Goal: Complete application form: Complete application form

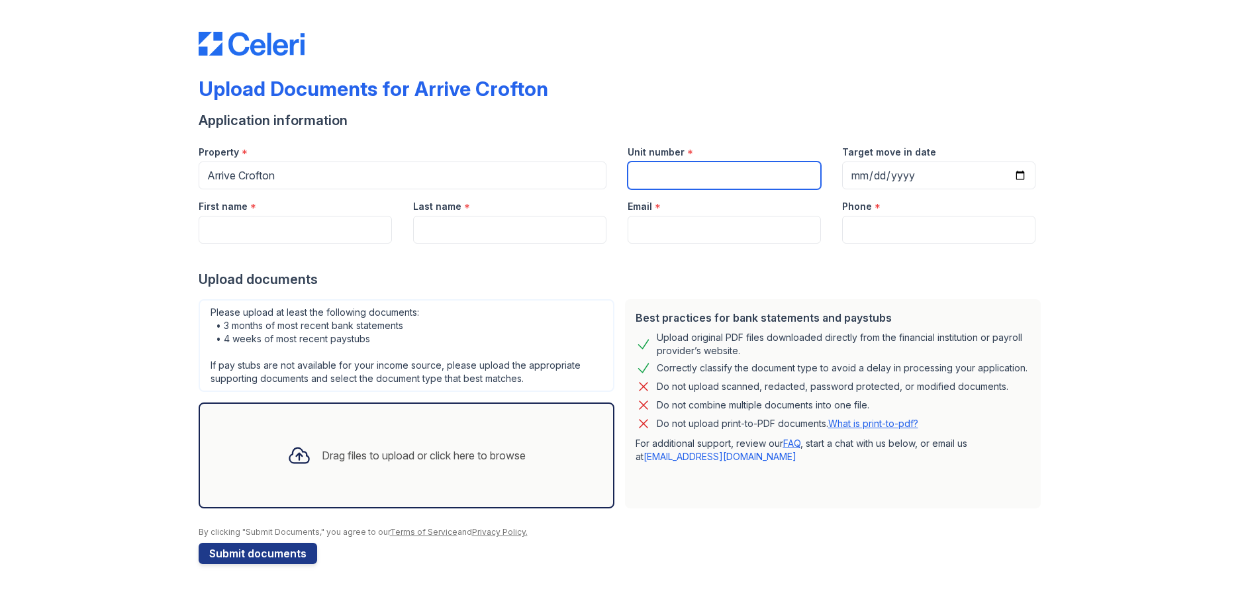
click at [664, 175] on input "Unit number" at bounding box center [724, 176] width 193 height 28
type input "180"
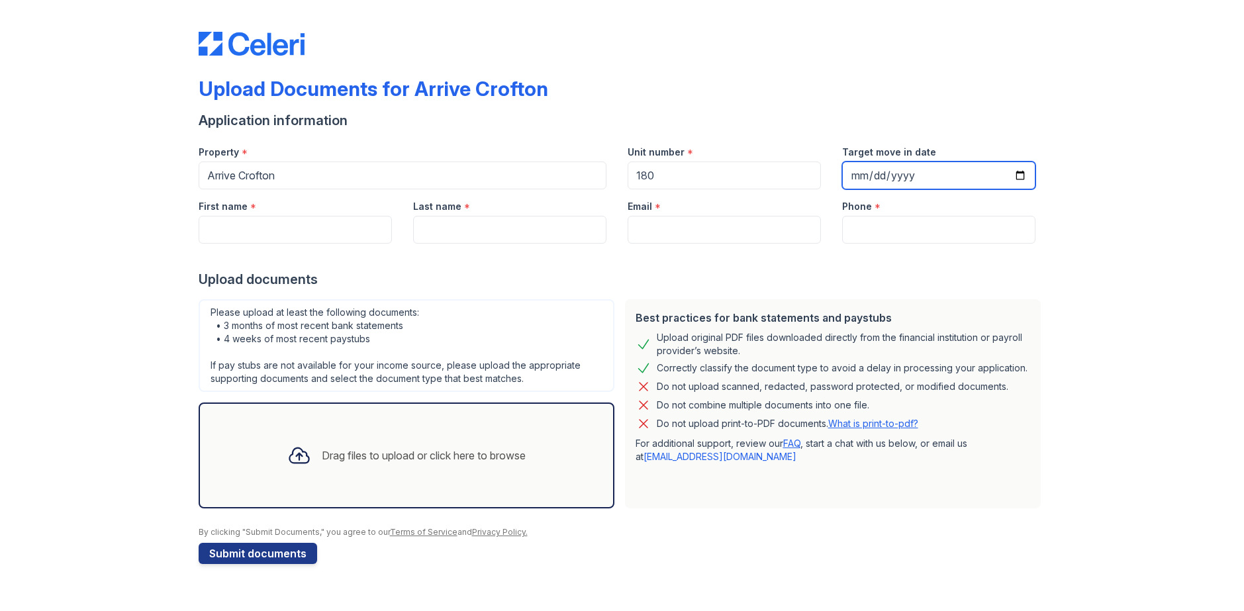
click at [878, 169] on input "Target move in date" at bounding box center [938, 176] width 193 height 28
click at [856, 179] on input "Target move in date" at bounding box center [938, 176] width 193 height 28
type input "22025-10-04"
type input "2025-10-04"
click at [274, 226] on input "First name" at bounding box center [295, 230] width 193 height 28
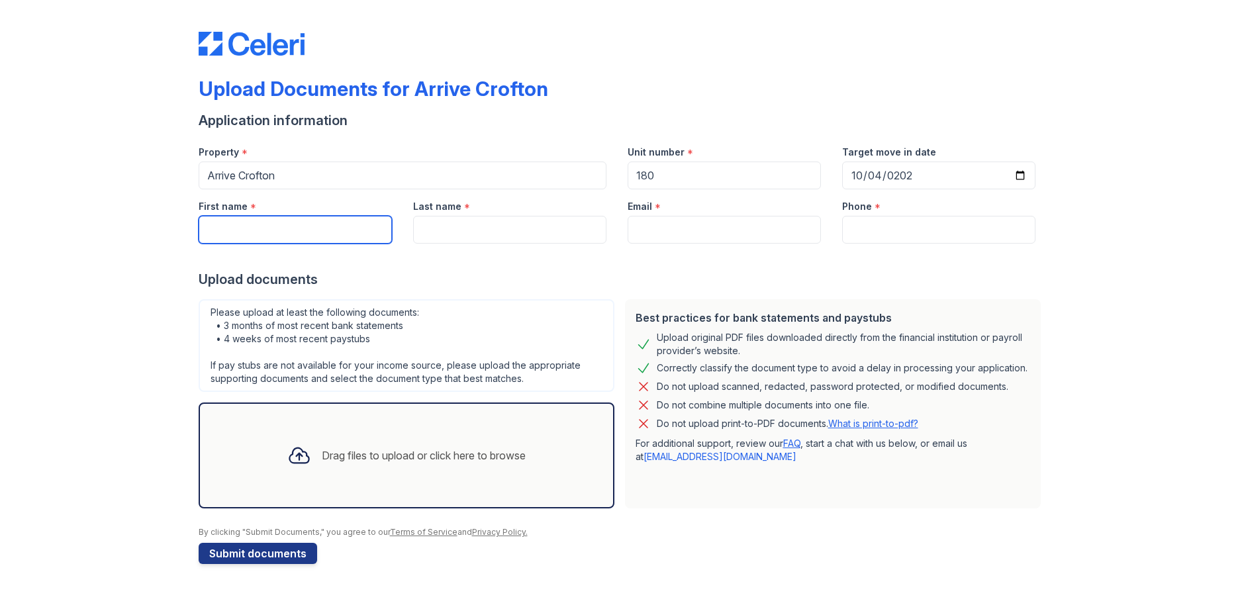
type input "Joshua"
type input "Koch"
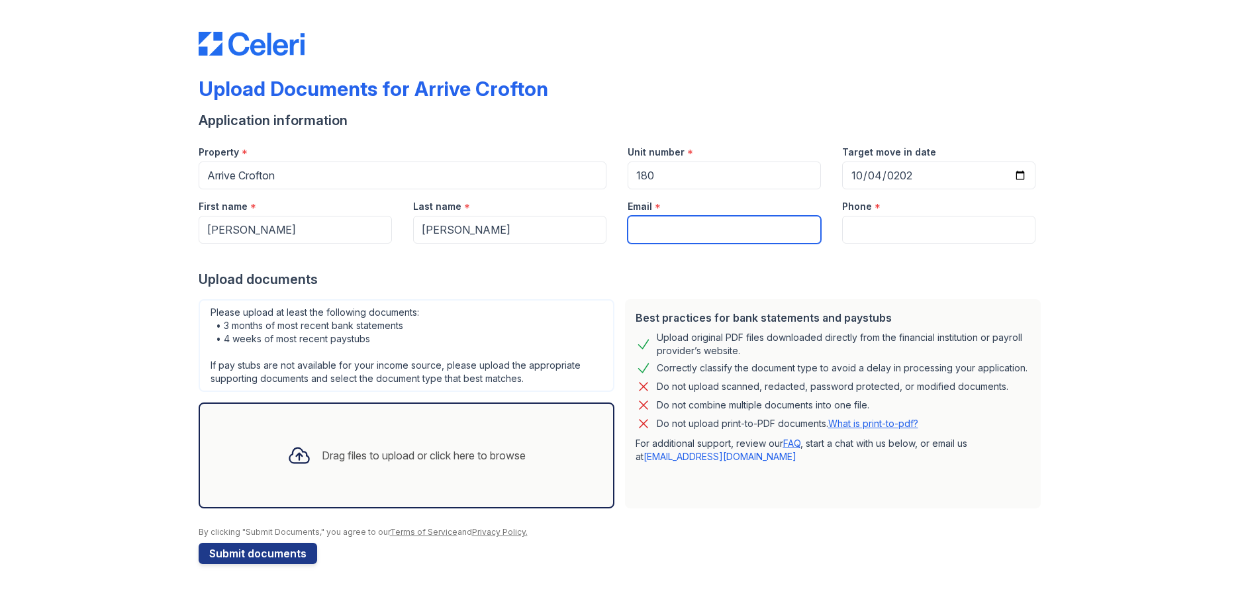
click at [658, 227] on input "Email" at bounding box center [724, 230] width 193 height 28
type input "[EMAIL_ADDRESS][DOMAIN_NAME]"
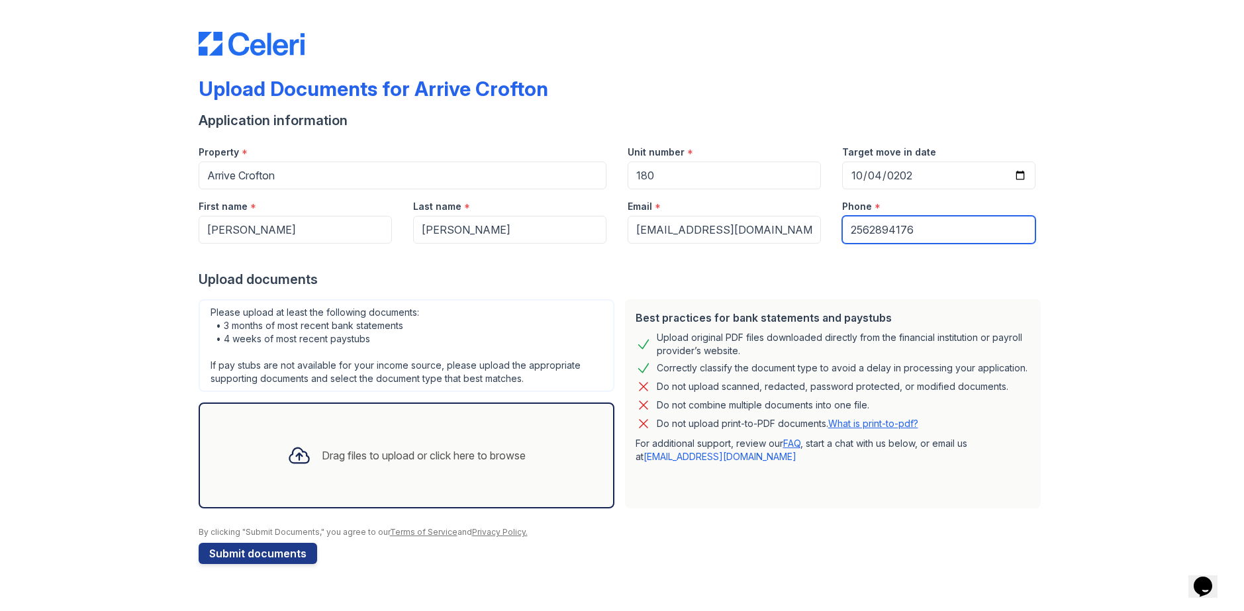
type input "2562894176"
click at [334, 438] on div "Drag files to upload or click here to browse" at bounding box center [407, 455] width 260 height 45
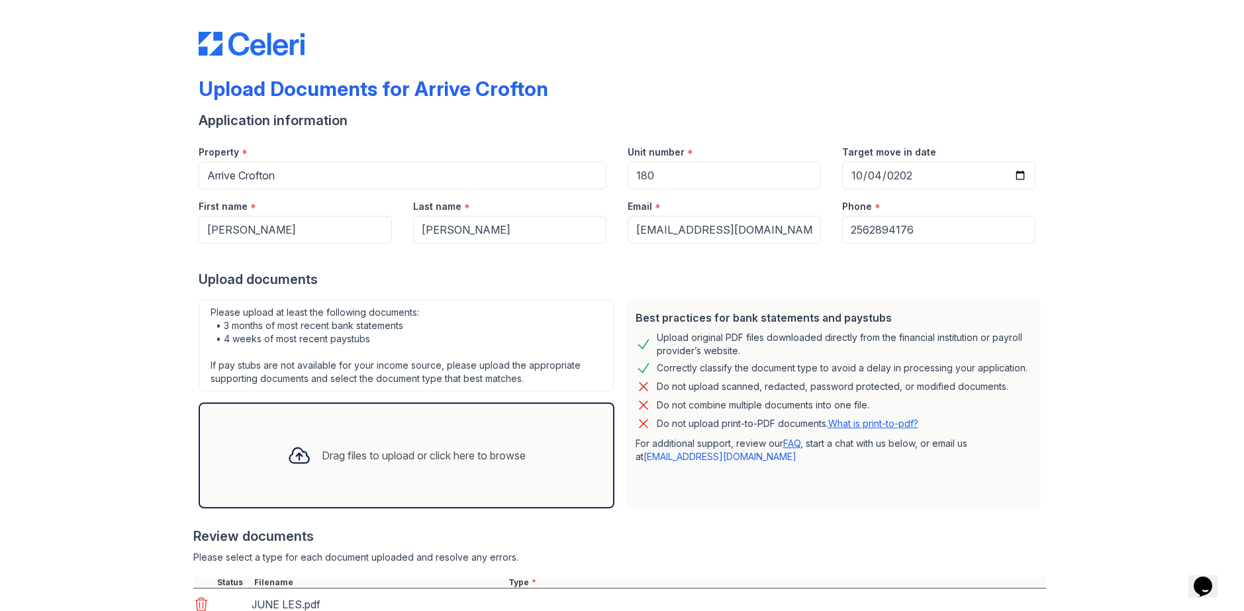
click at [419, 459] on div "Drag files to upload or click here to browse" at bounding box center [424, 456] width 204 height 16
click at [344, 418] on div "Drag files to upload or click here to browse" at bounding box center [407, 456] width 416 height 106
click at [358, 469] on div "Drag files to upload or click here to browse" at bounding box center [407, 455] width 260 height 45
click at [147, 458] on div "Upload Documents for Arrive Crofton Application information Property * Arrive C…" at bounding box center [622, 355] width 1202 height 711
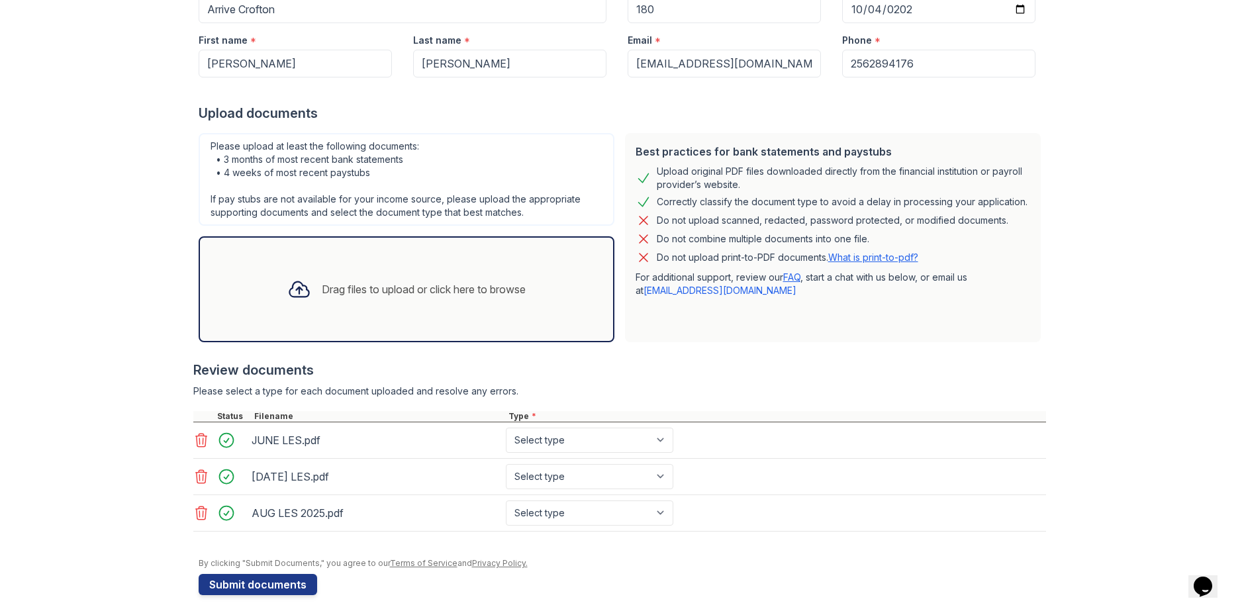
scroll to position [177, 0]
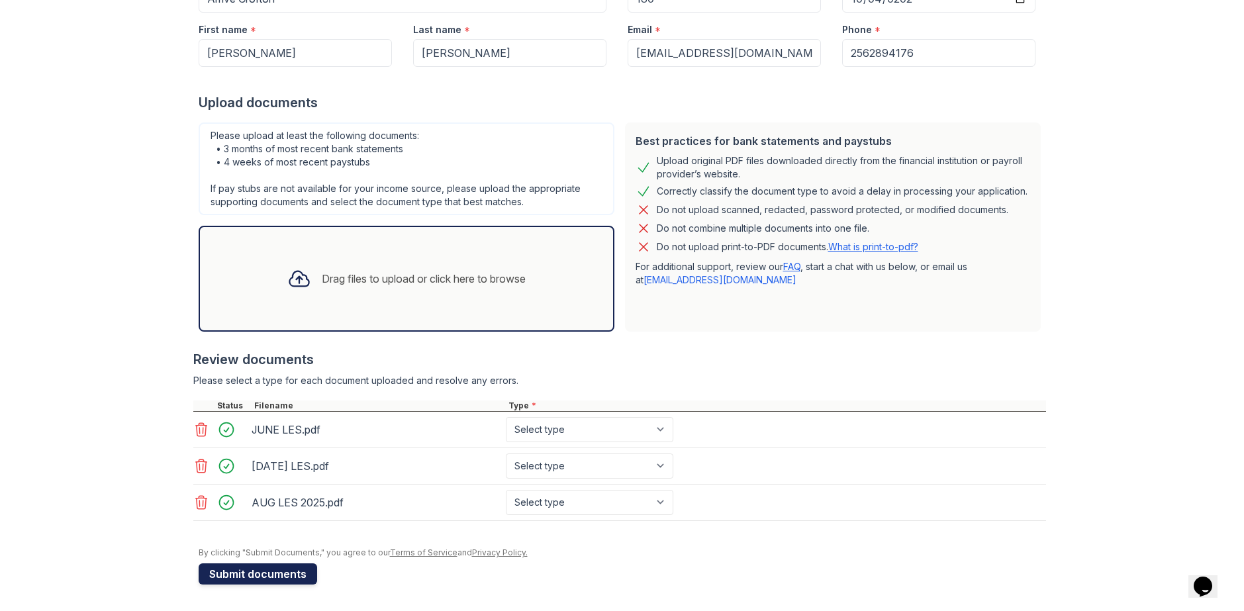
click at [283, 577] on button "Submit documents" at bounding box center [258, 573] width 119 height 21
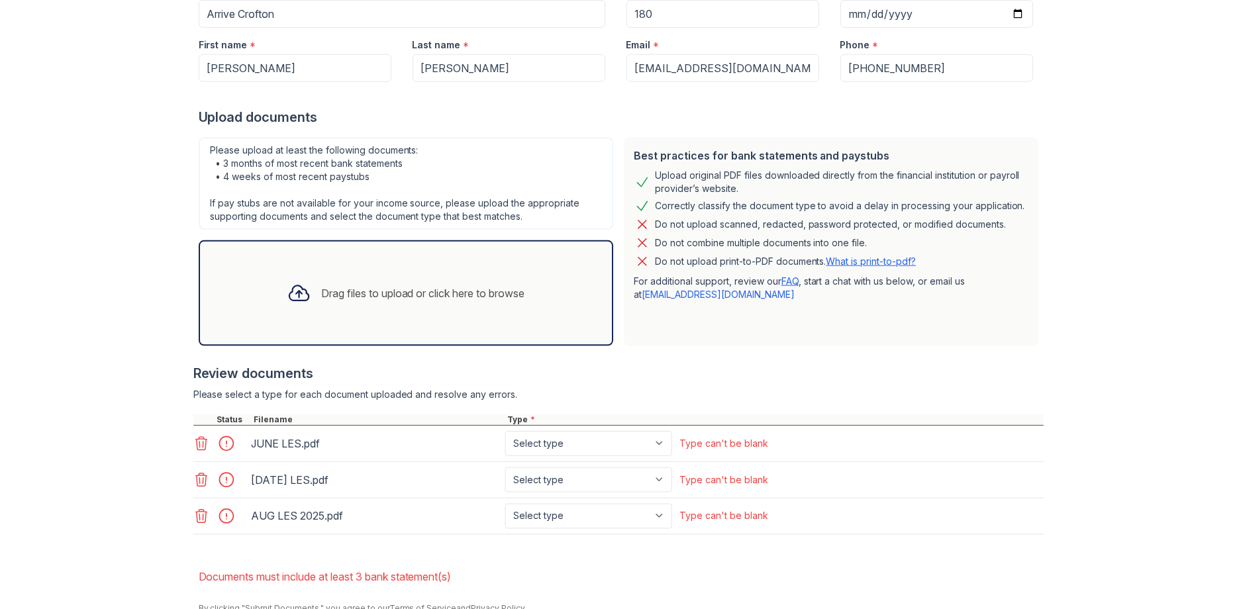
scroll to position [256, 0]
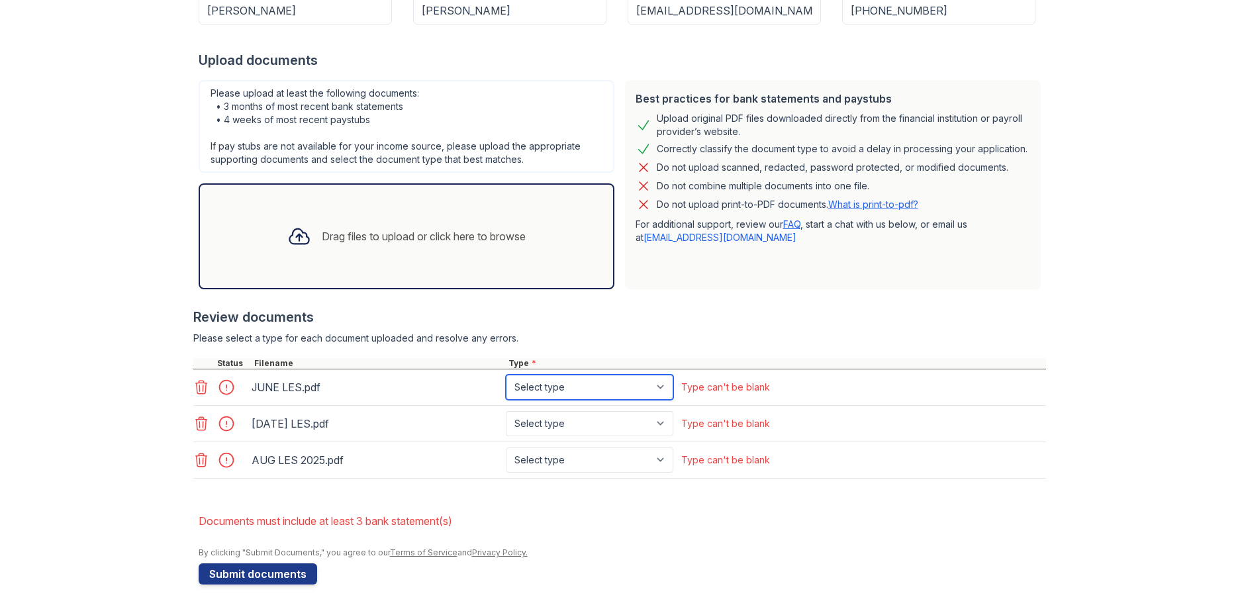
click at [548, 385] on select "Select type Paystub Bank Statement Offer Letter Tax Documents Benefit Award Let…" at bounding box center [590, 387] width 168 height 25
select select "bank_statement"
click at [506, 375] on select "Select type Paystub Bank Statement Offer Letter Tax Documents Benefit Award Let…" at bounding box center [590, 387] width 168 height 25
click at [544, 414] on select "Select type Paystub Bank Statement Offer Letter Tax Documents Benefit Award Let…" at bounding box center [590, 423] width 168 height 25
select select "bank_statement"
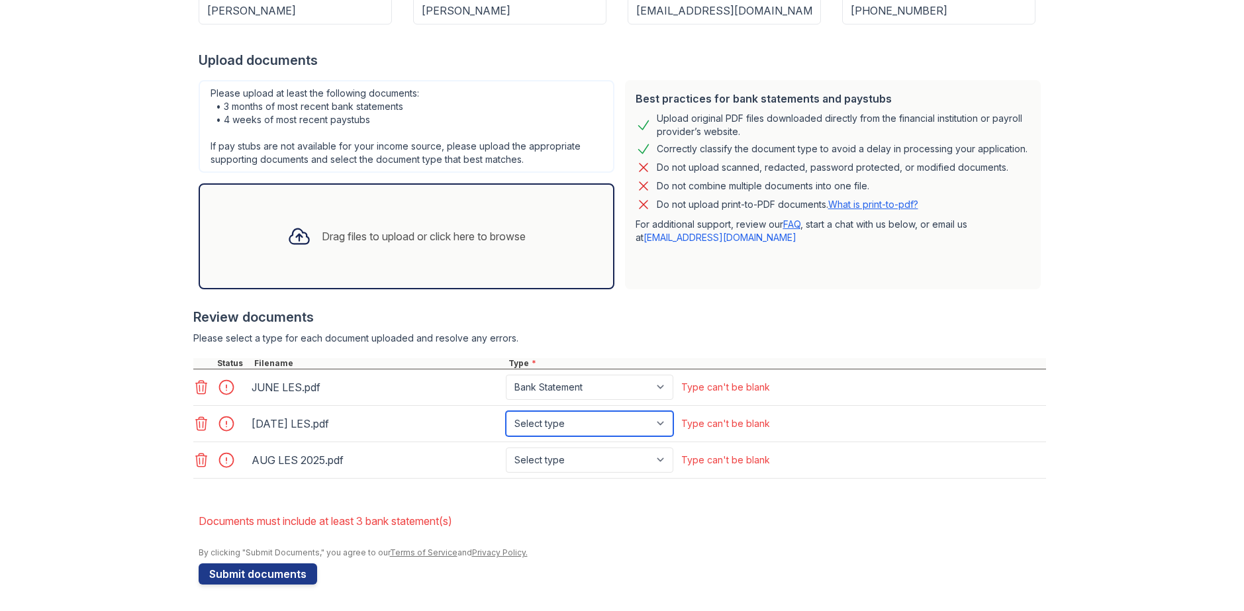
click at [506, 411] on select "Select type Paystub Bank Statement Offer Letter Tax Documents Benefit Award Let…" at bounding box center [590, 423] width 168 height 25
click at [536, 458] on select "Select type Paystub Bank Statement Offer Letter Tax Documents Benefit Award Let…" at bounding box center [590, 460] width 168 height 25
select select "bank_statement"
click at [506, 448] on select "Select type Paystub Bank Statement Offer Letter Tax Documents Benefit Award Let…" at bounding box center [590, 460] width 168 height 25
click at [248, 575] on button "Submit documents" at bounding box center [258, 573] width 119 height 21
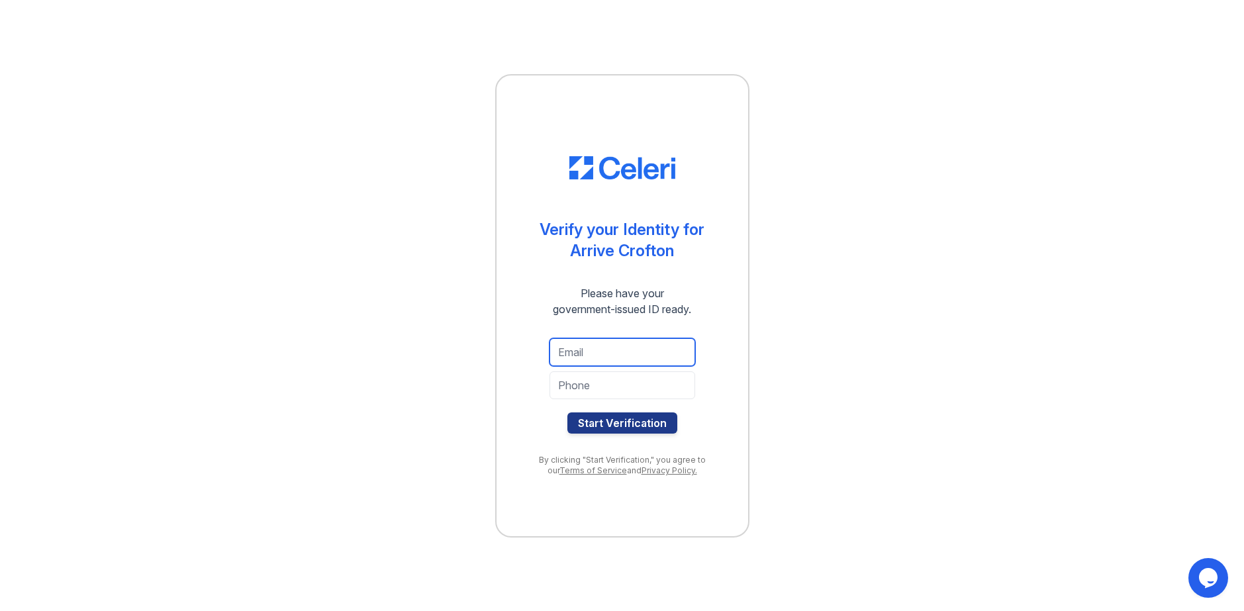
click at [586, 356] on input "email" at bounding box center [623, 352] width 146 height 28
type input "[EMAIL_ADDRESS][DOMAIN_NAME]"
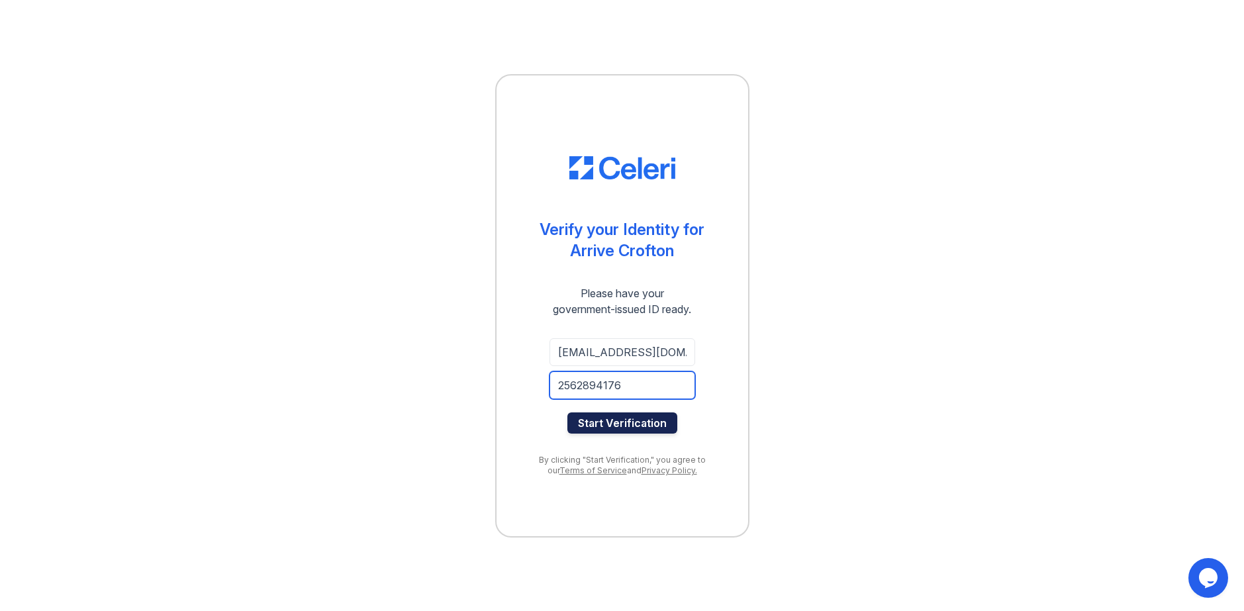
type input "2562894176"
click at [644, 431] on button "Start Verification" at bounding box center [622, 422] width 110 height 21
